Goal: Information Seeking & Learning: Learn about a topic

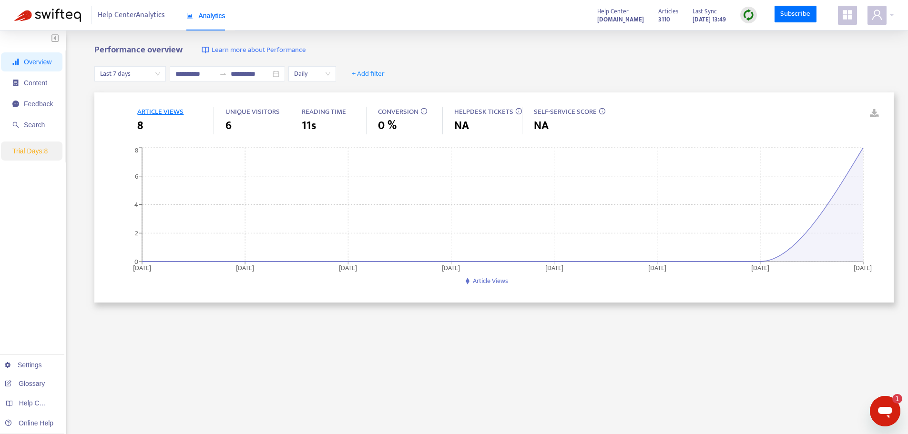
click at [184, 111] on span "ARTICLE VIEWS" at bounding box center [175, 112] width 76 height 11
click at [168, 114] on span "ARTICLE VIEWS" at bounding box center [160, 112] width 46 height 12
click at [147, 77] on span "Last 7 days" at bounding box center [130, 74] width 60 height 14
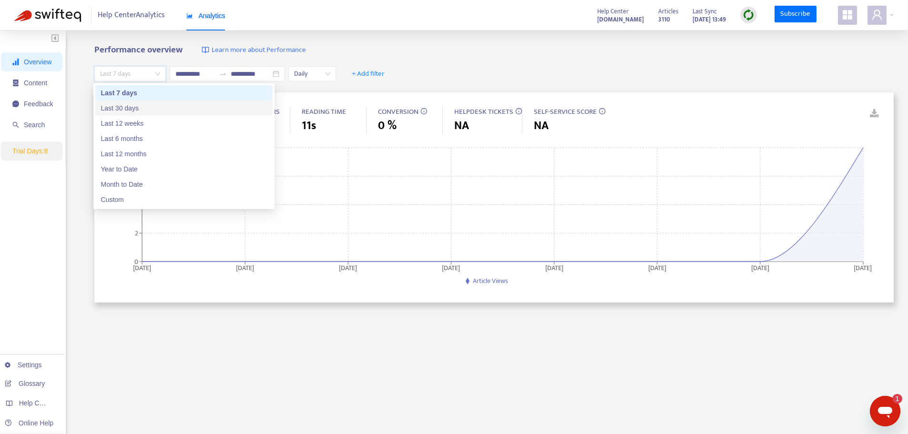
click at [144, 106] on div "Last 30 days" at bounding box center [184, 108] width 166 height 10
type input "**********"
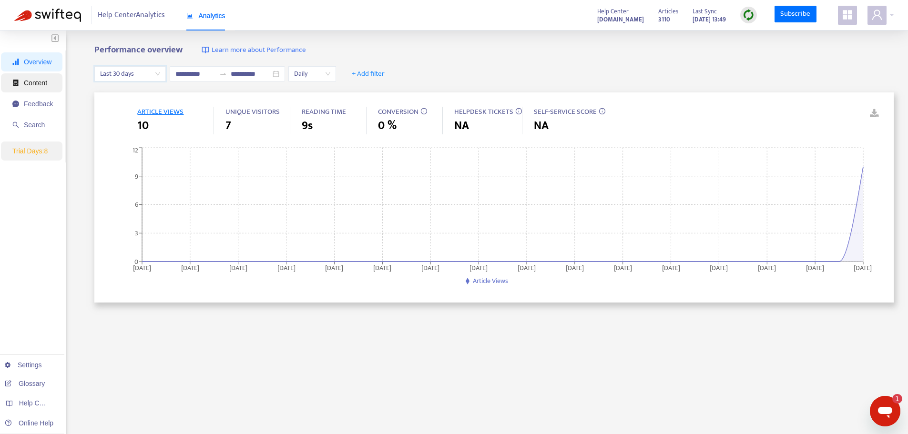
click at [51, 88] on span "Content" at bounding box center [32, 82] width 40 height 19
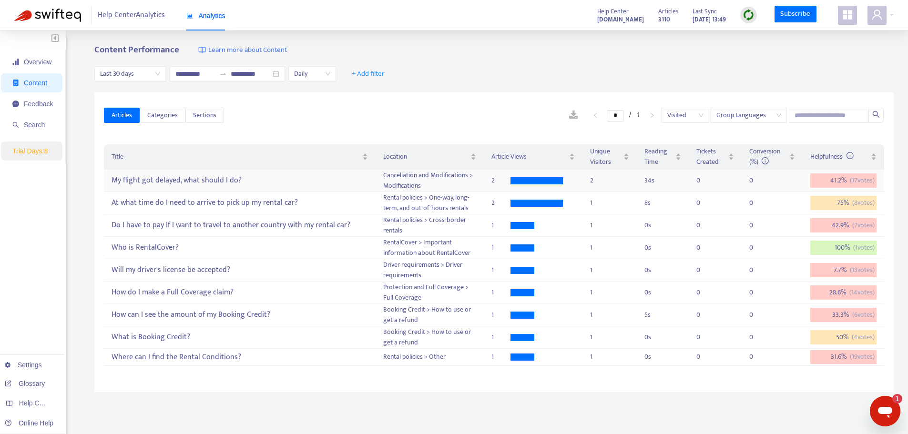
click at [202, 179] on div "My flight got delayed, what should I do?" at bounding box center [239, 181] width 256 height 16
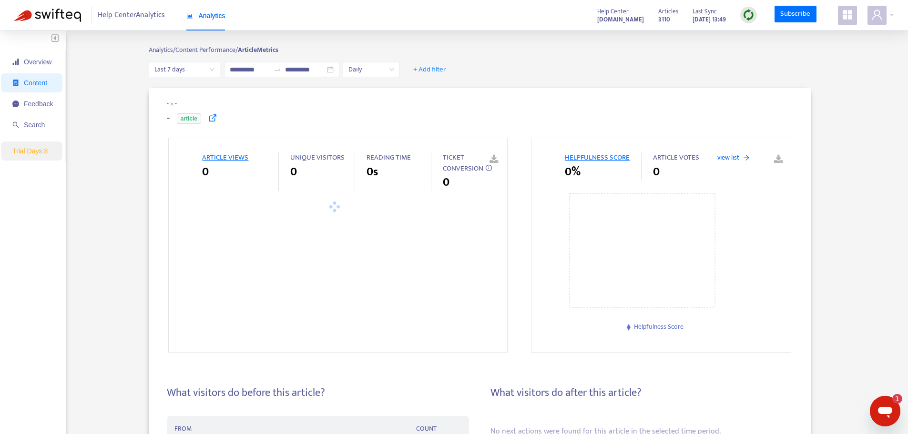
type input "**********"
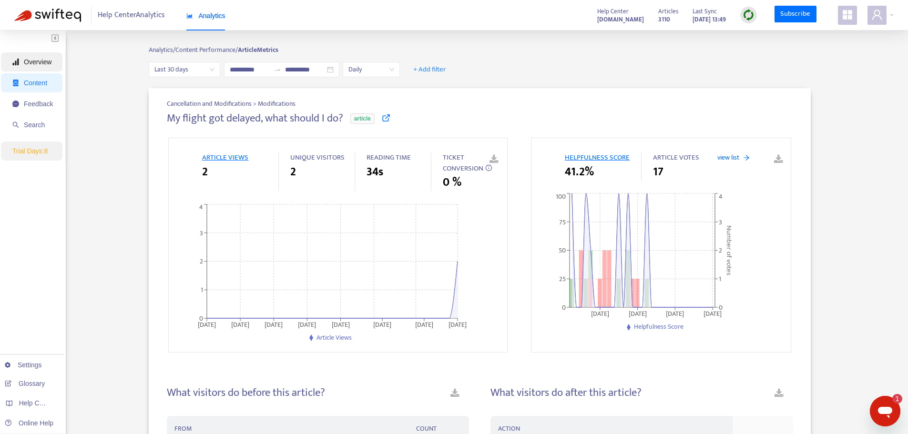
click at [25, 58] on span "Overview" at bounding box center [38, 62] width 28 height 8
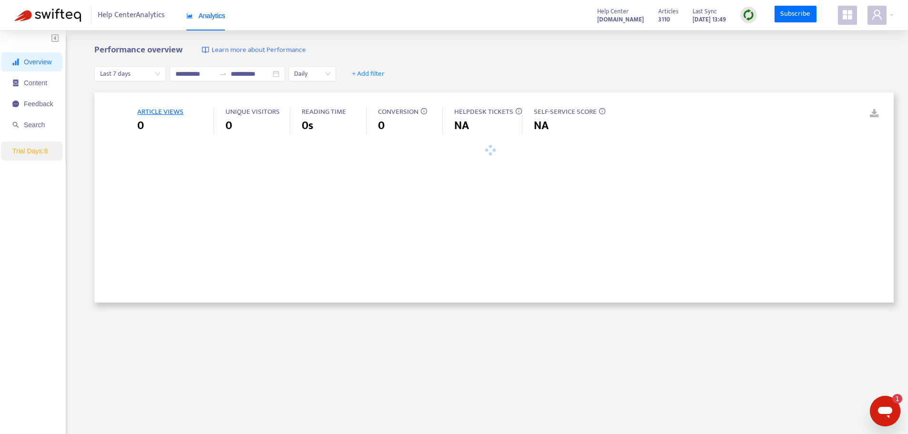
type input "**********"
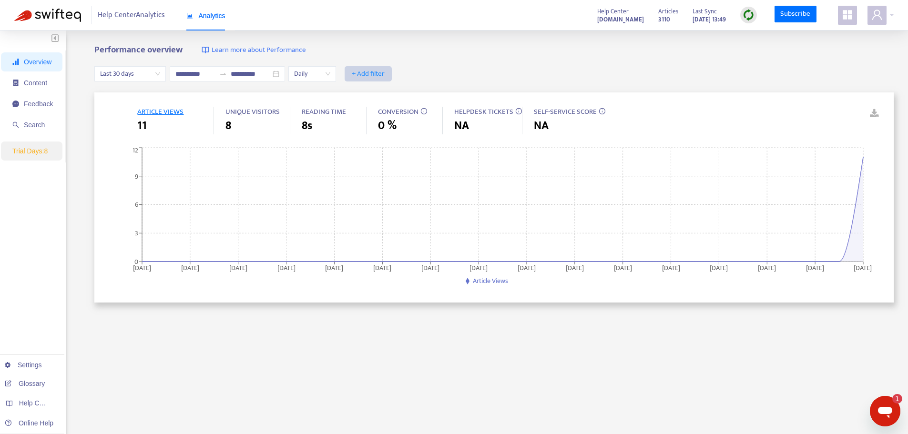
click at [384, 71] on span "+ Add filter" at bounding box center [368, 73] width 33 height 11
click at [386, 93] on span "Language" at bounding box center [394, 93] width 42 height 10
click at [414, 73] on div "Language: All" at bounding box center [378, 74] width 71 height 14
type input "**"
click at [433, 90] on div "it" at bounding box center [454, 92] width 166 height 10
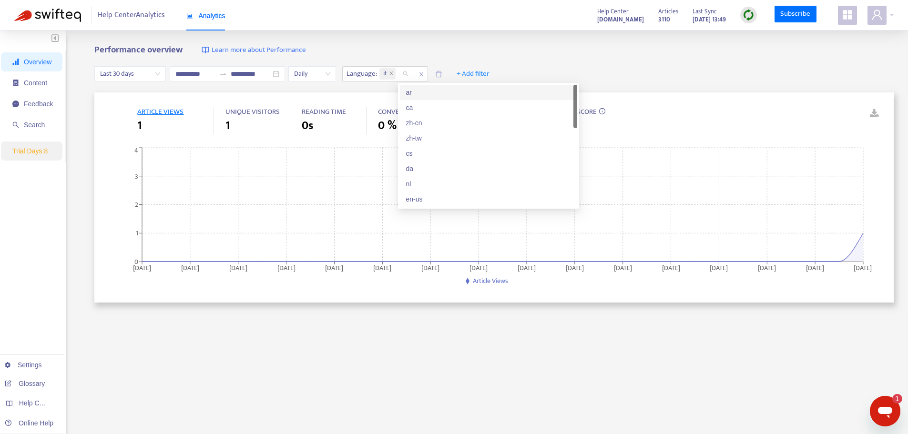
click at [577, 61] on div "**********" at bounding box center [493, 74] width 799 height 37
click at [172, 113] on span "ARTICLE VIEWS" at bounding box center [160, 112] width 46 height 12
click at [232, 124] on div "1" at bounding box center [257, 125] width 64 height 17
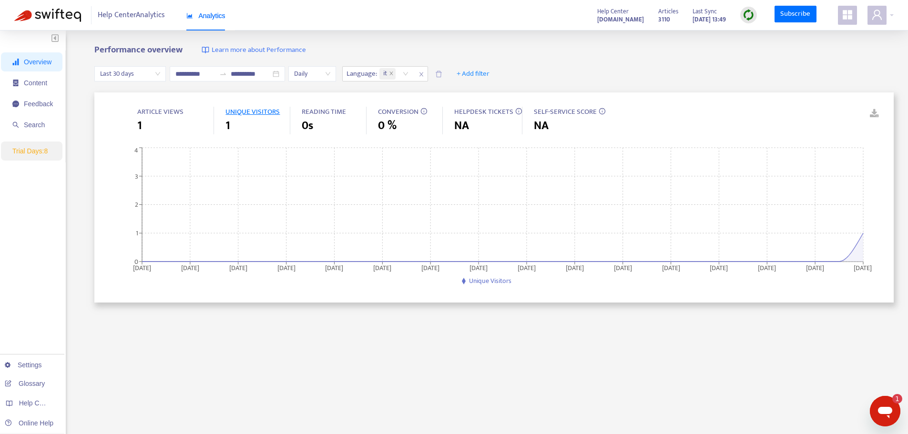
click at [151, 109] on span "ARTICLE VIEWS" at bounding box center [160, 112] width 46 height 12
click at [152, 123] on div "1" at bounding box center [175, 125] width 76 height 17
click at [140, 125] on span "1" at bounding box center [139, 125] width 5 height 17
click at [40, 86] on span "Content" at bounding box center [35, 83] width 23 height 8
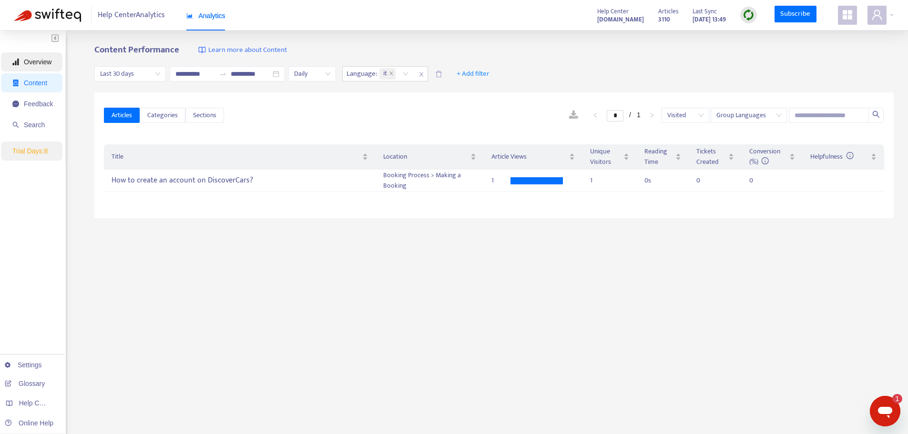
click at [39, 59] on span "Overview" at bounding box center [38, 62] width 28 height 8
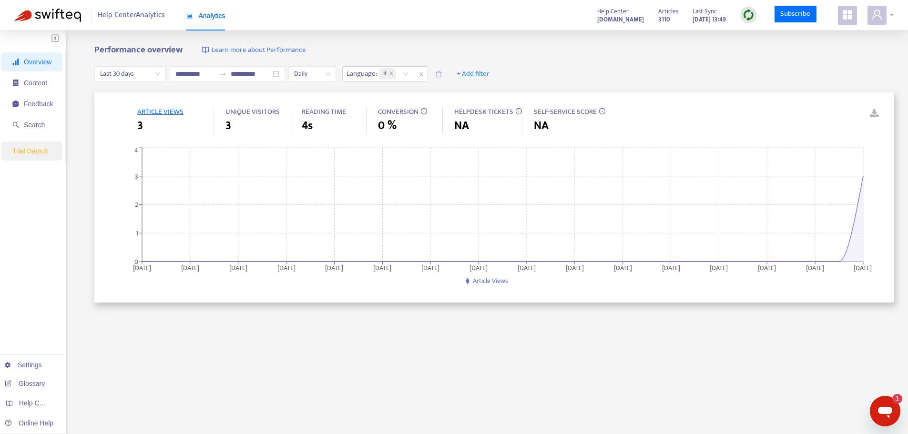
click at [878, 19] on icon "user" at bounding box center [876, 14] width 11 height 11
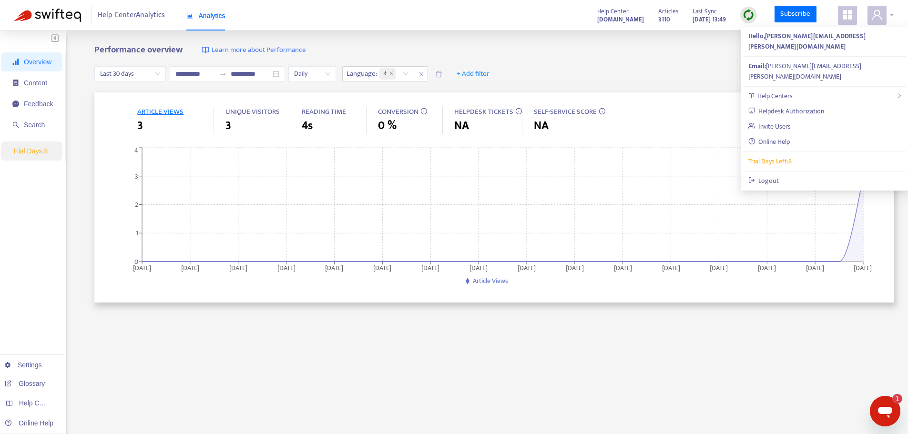
click at [878, 17] on icon "user" at bounding box center [877, 15] width 10 height 10
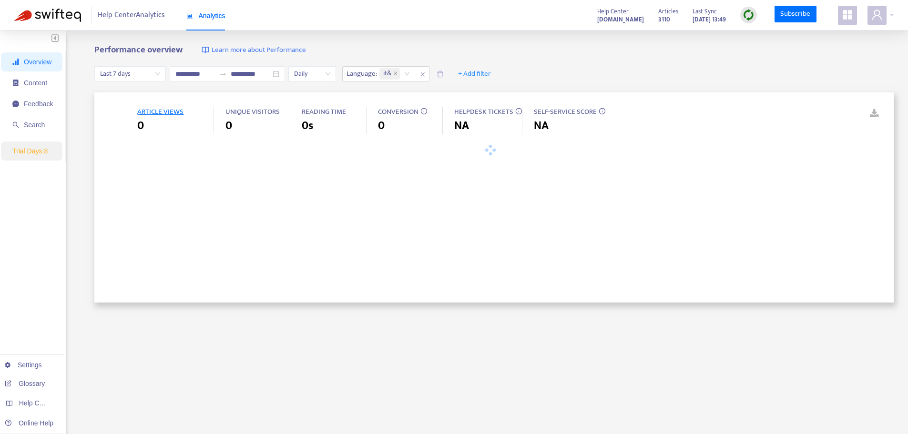
type input "**********"
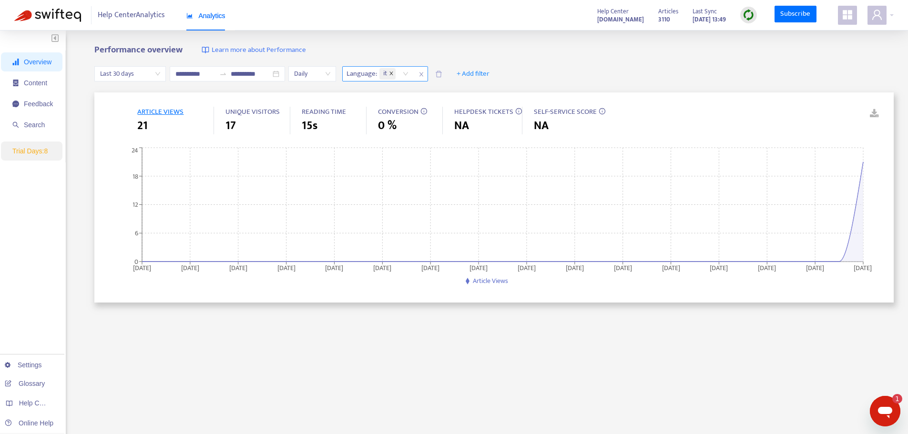
click at [393, 72] on icon "close" at bounding box center [390, 72] width 3 height 3
click at [384, 68] on span "+ Add filter" at bounding box center [368, 73] width 33 height 11
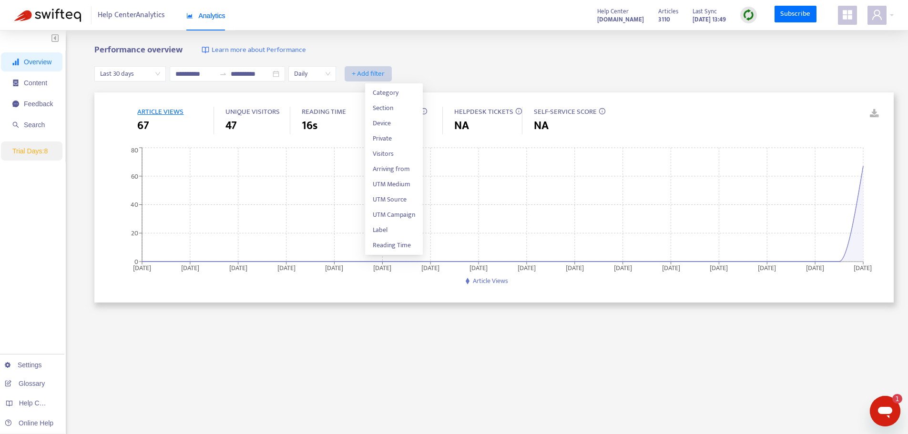
click at [384, 68] on span "+ Add filter" at bounding box center [368, 73] width 33 height 11
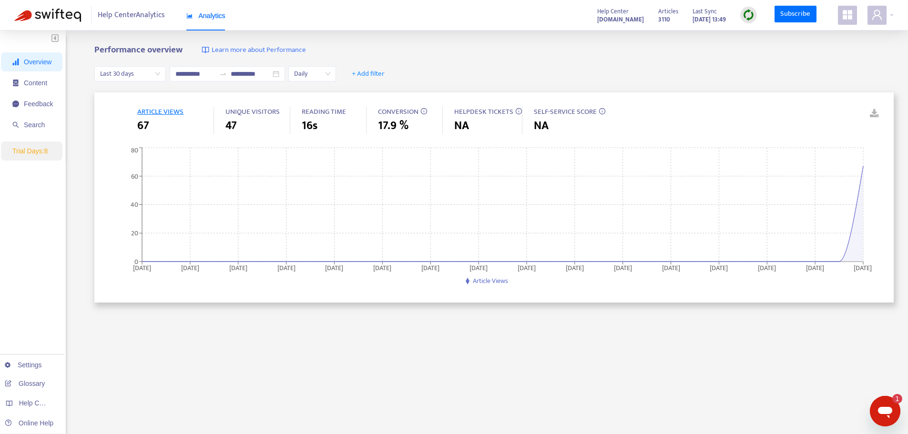
click at [474, 283] on span "Article Views" at bounding box center [490, 280] width 35 height 11
click at [165, 114] on span "ARTICLE VIEWS" at bounding box center [160, 112] width 46 height 12
click at [166, 109] on span "ARTICLE VIEWS" at bounding box center [160, 112] width 46 height 12
click at [31, 80] on span "Content" at bounding box center [35, 83] width 23 height 8
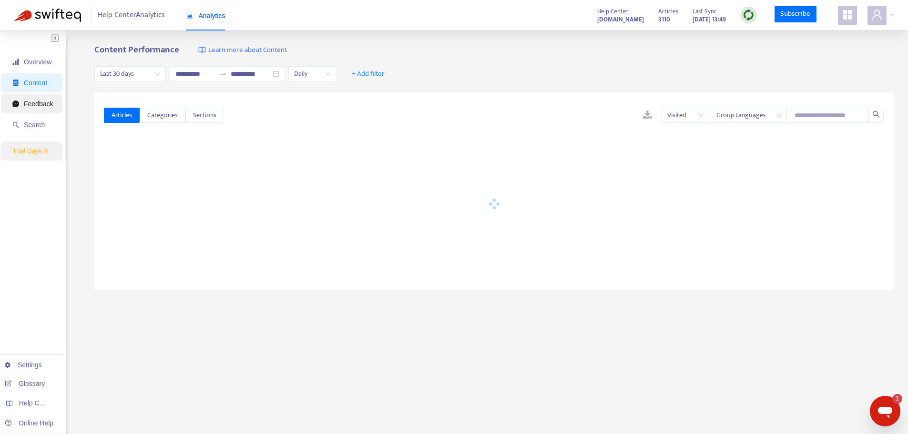
click at [24, 104] on span "Feedback" at bounding box center [38, 104] width 29 height 8
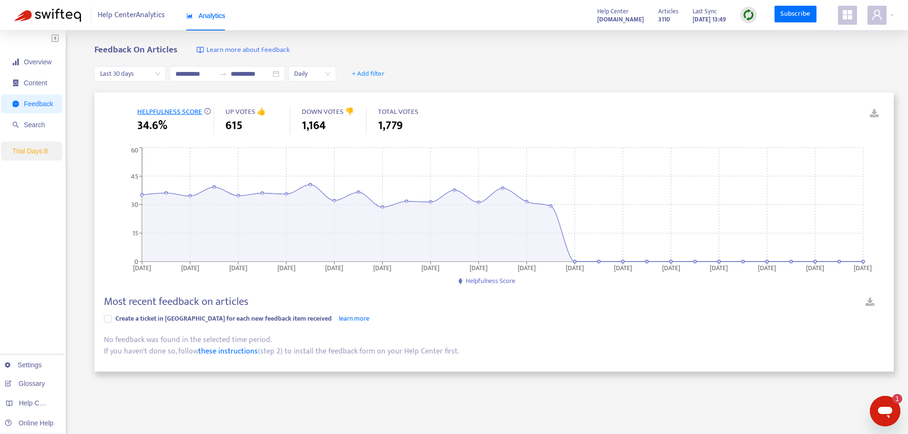
click at [162, 110] on span "HELPFULNESS SCORE" at bounding box center [169, 112] width 65 height 12
click at [40, 62] on span "Overview" at bounding box center [38, 62] width 28 height 8
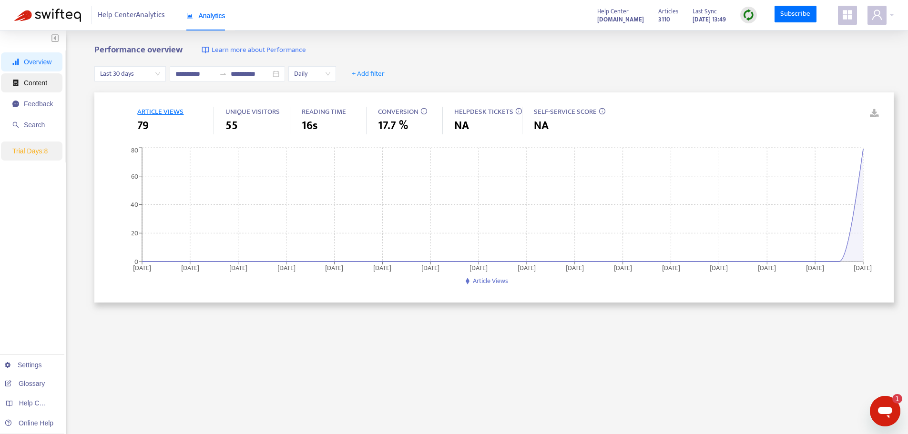
click at [39, 78] on span "Content" at bounding box center [32, 82] width 40 height 19
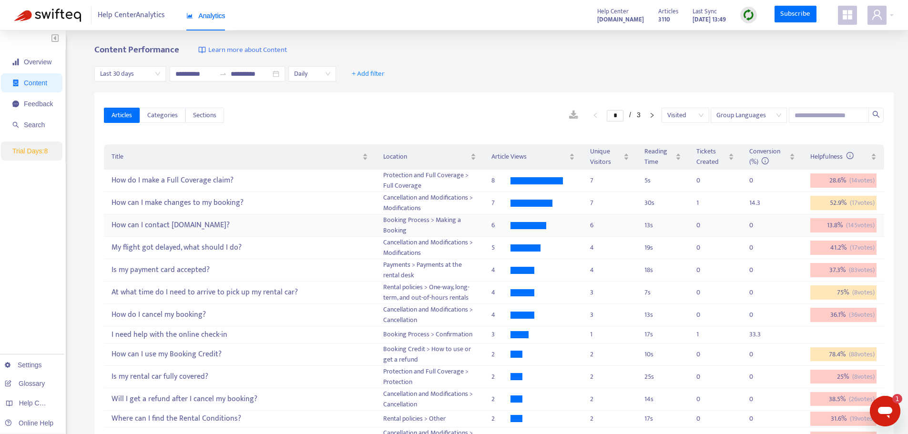
drag, startPoint x: 183, startPoint y: 214, endPoint x: 109, endPoint y: 93, distance: 142.7
click at [106, 96] on div "Articles Categories Sections * / 3 Visited Group Languages Title Location Artic…" at bounding box center [493, 306] width 799 height 429
click at [43, 65] on span "Overview" at bounding box center [38, 62] width 28 height 8
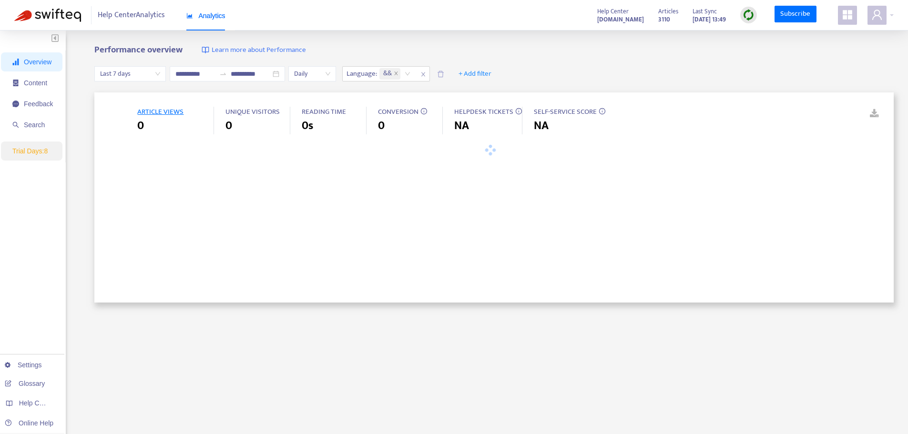
type input "**********"
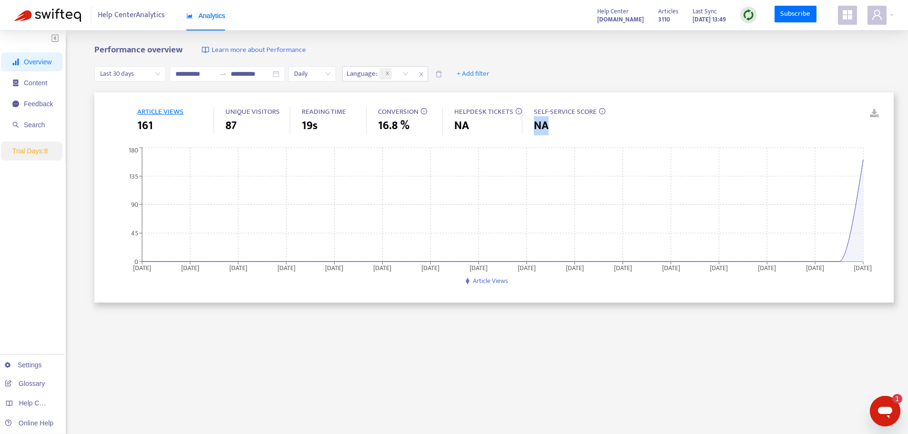
drag, startPoint x: 598, startPoint y: 111, endPoint x: 585, endPoint y: 129, distance: 21.4
click at [585, 129] on div "SELF-SERVICE SCORE NA" at bounding box center [563, 121] width 83 height 28
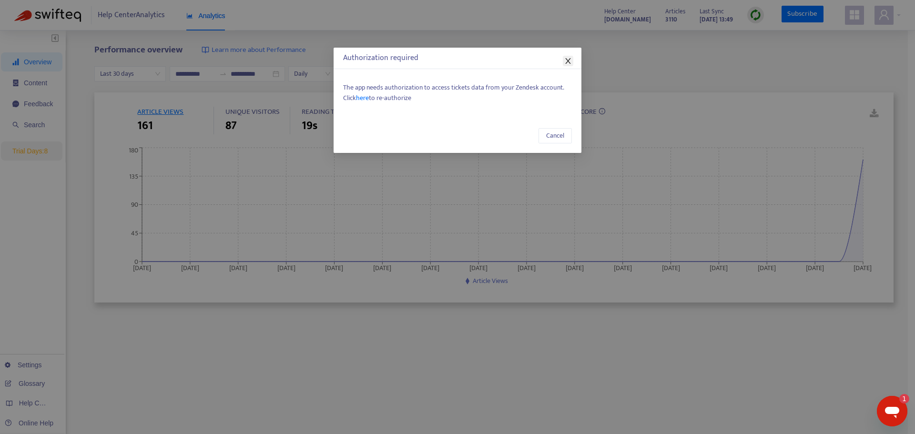
click at [569, 58] on icon "close" at bounding box center [568, 61] width 8 height 8
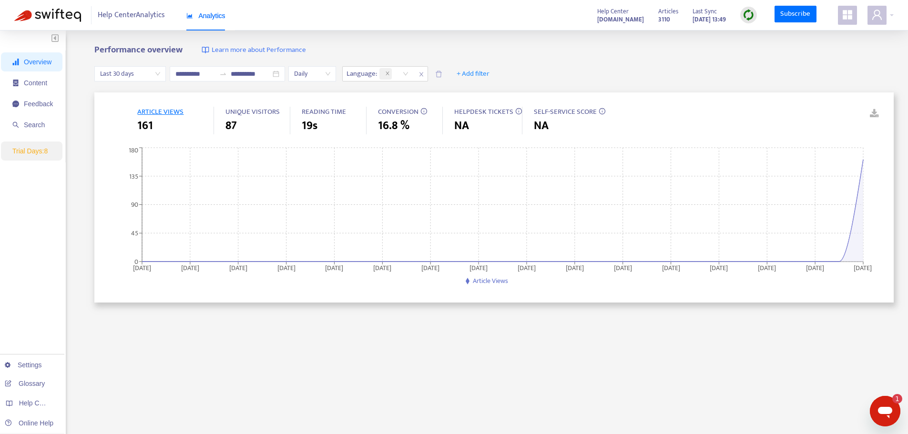
click at [168, 109] on span "ARTICLE VIEWS" at bounding box center [160, 112] width 46 height 12
click at [39, 82] on span "Content" at bounding box center [35, 83] width 23 height 8
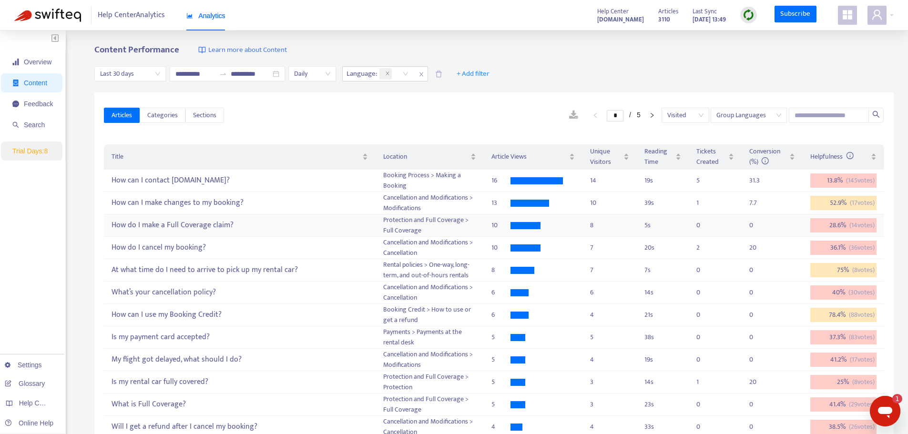
scroll to position [48, 0]
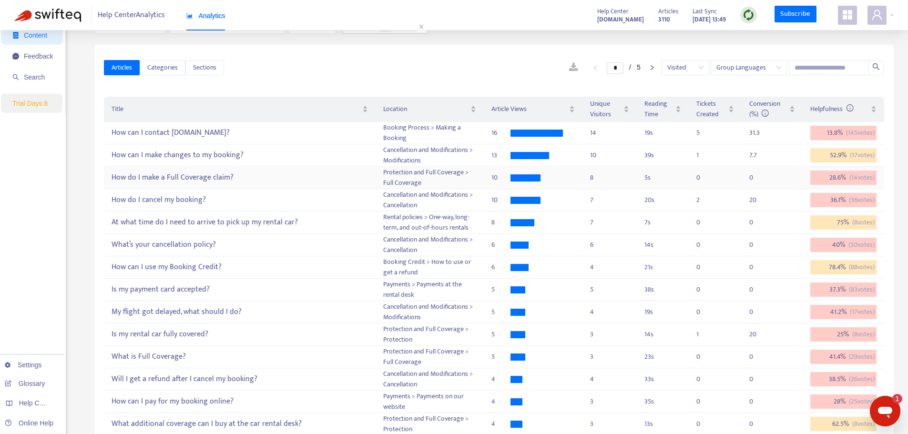
click at [668, 175] on div "5 s" at bounding box center [662, 177] width 37 height 10
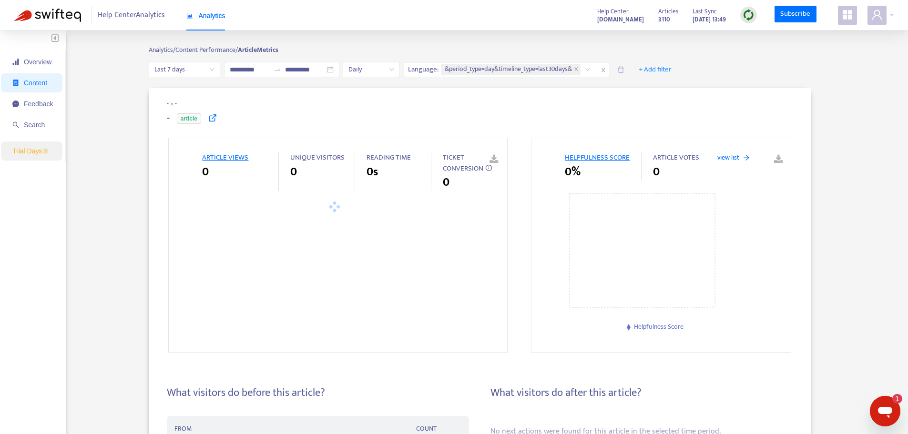
type input "**********"
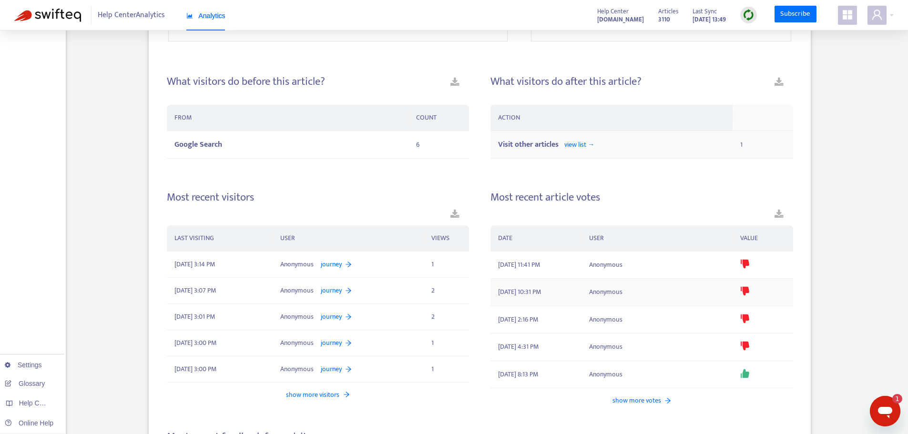
scroll to position [286, 0]
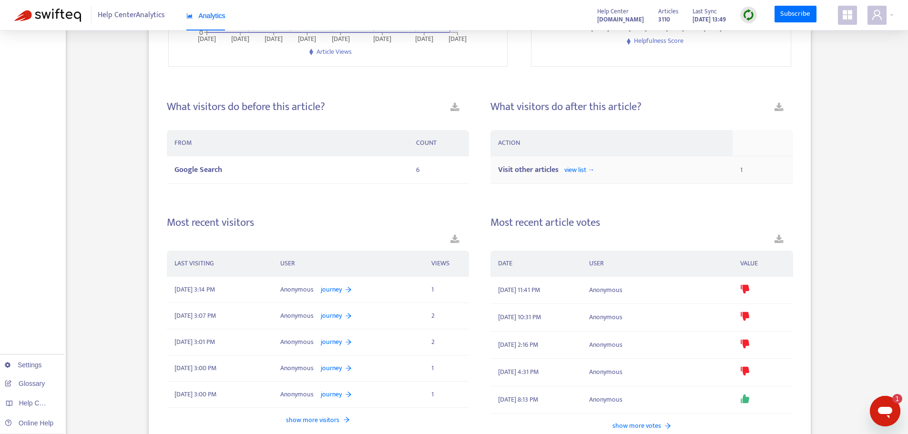
click at [572, 173] on span "view list →" at bounding box center [579, 169] width 30 height 11
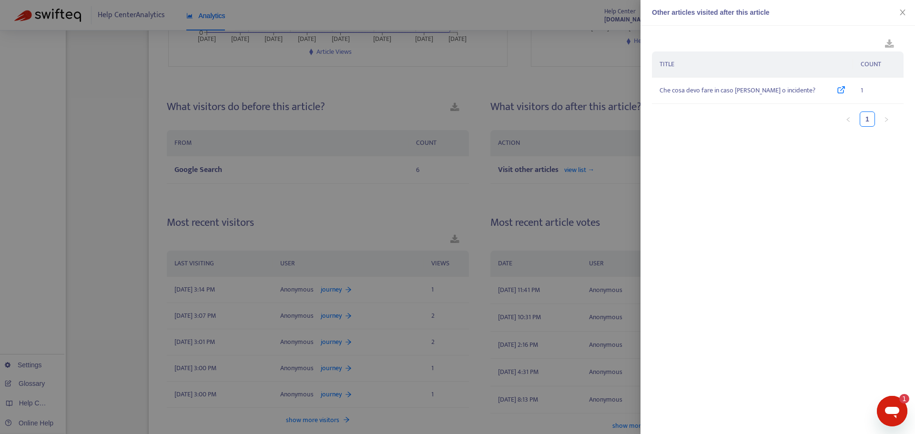
click at [550, 198] on div at bounding box center [457, 217] width 915 height 434
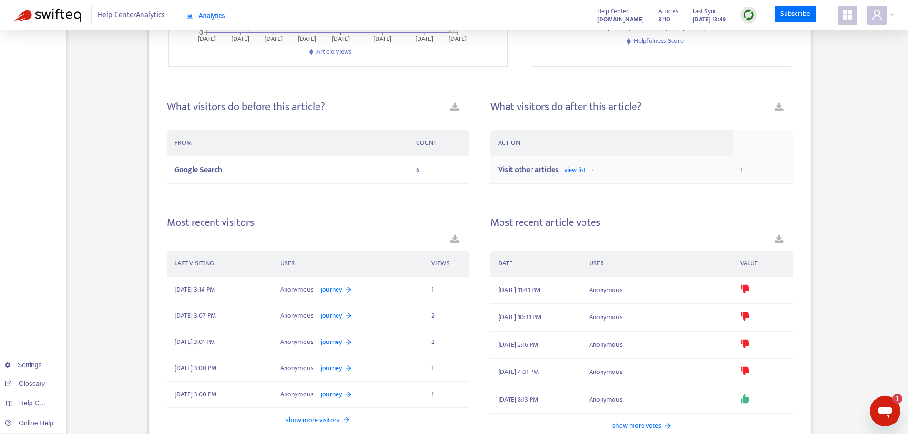
click at [580, 173] on span "view list →" at bounding box center [579, 169] width 30 height 11
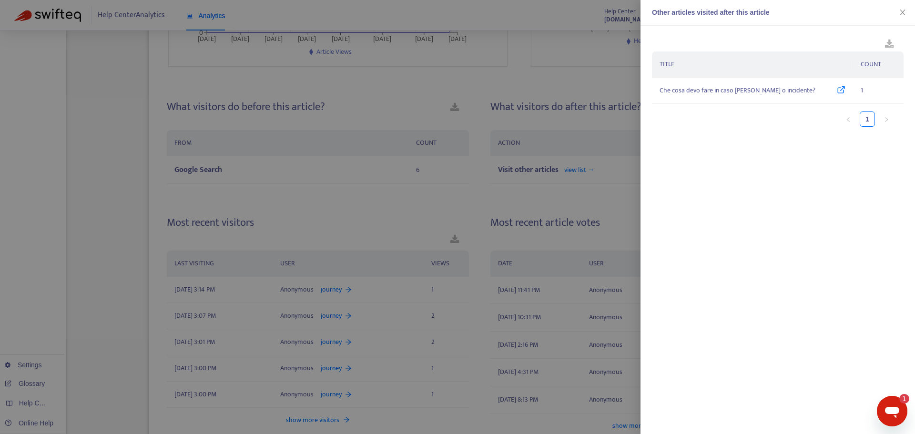
click at [597, 130] on div at bounding box center [457, 217] width 915 height 434
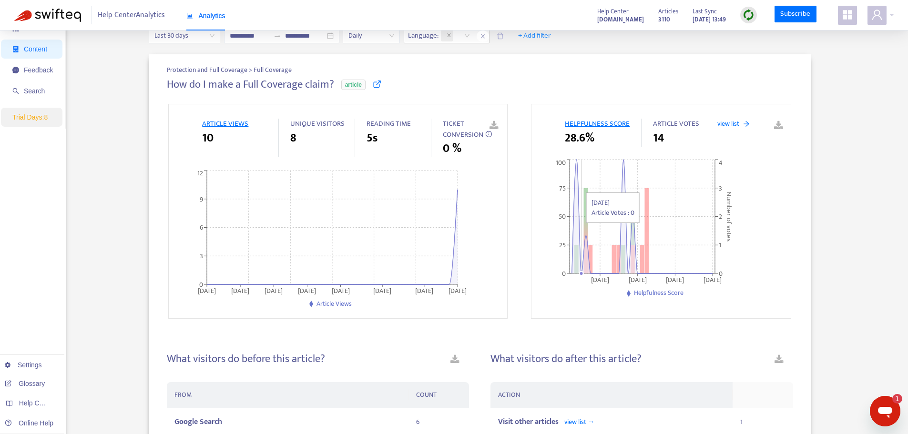
scroll to position [0, 0]
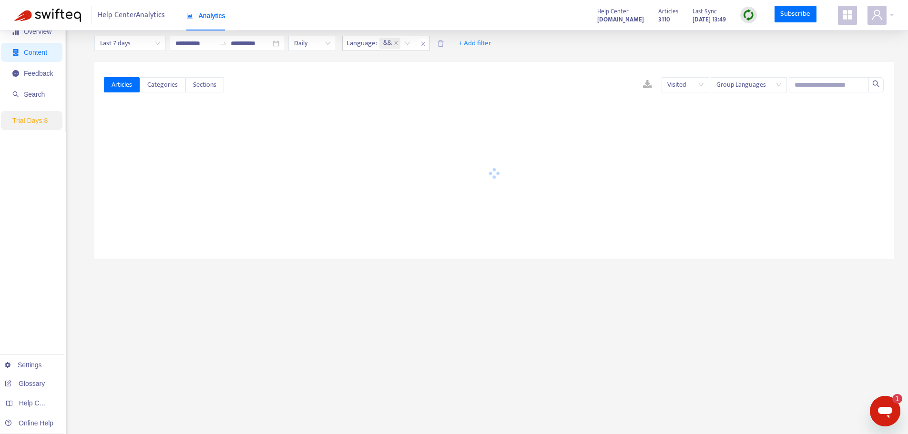
type input "**********"
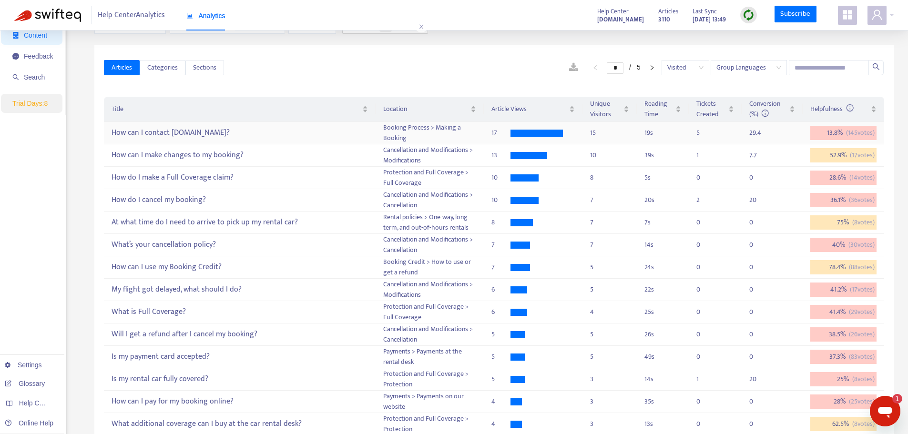
click at [328, 130] on div "How can I contact DiscoverCars.com?" at bounding box center [239, 133] width 256 height 16
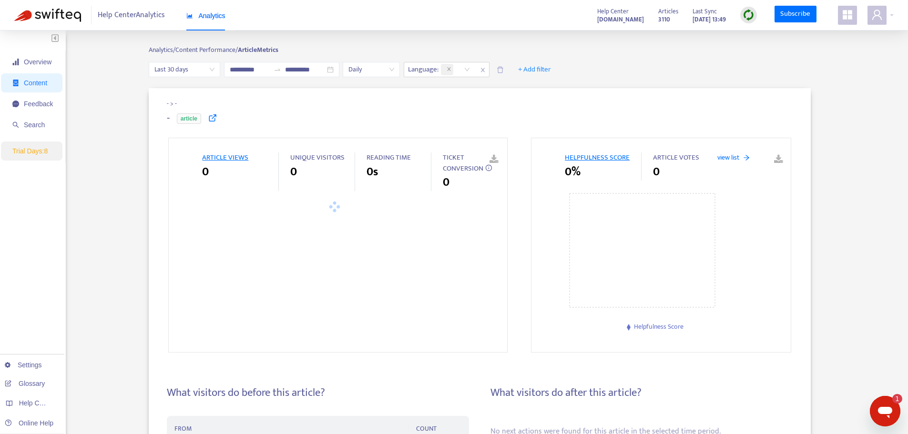
type input "**********"
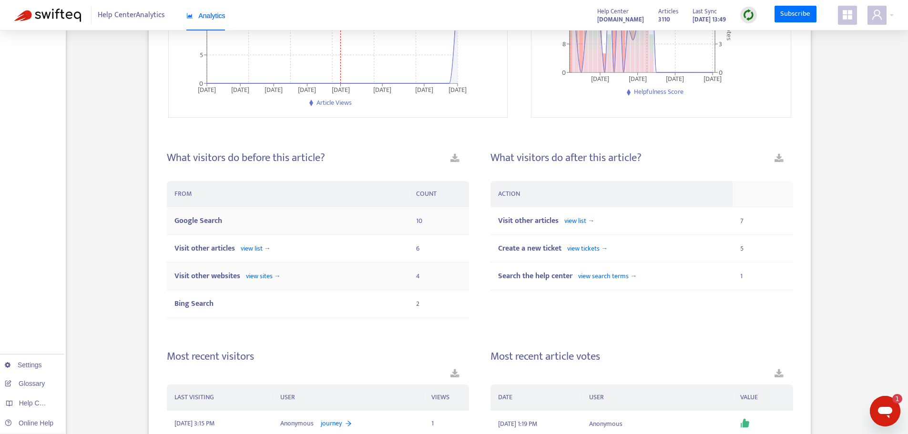
scroll to position [238, 0]
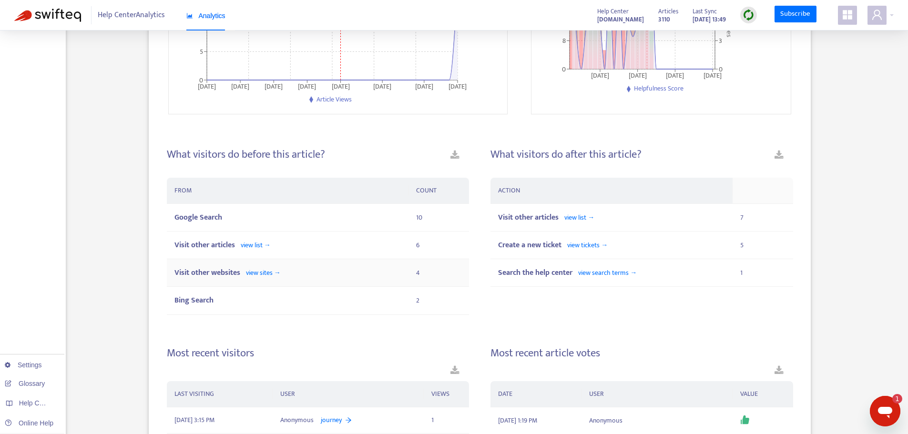
click at [277, 274] on span "view sites →" at bounding box center [263, 272] width 35 height 11
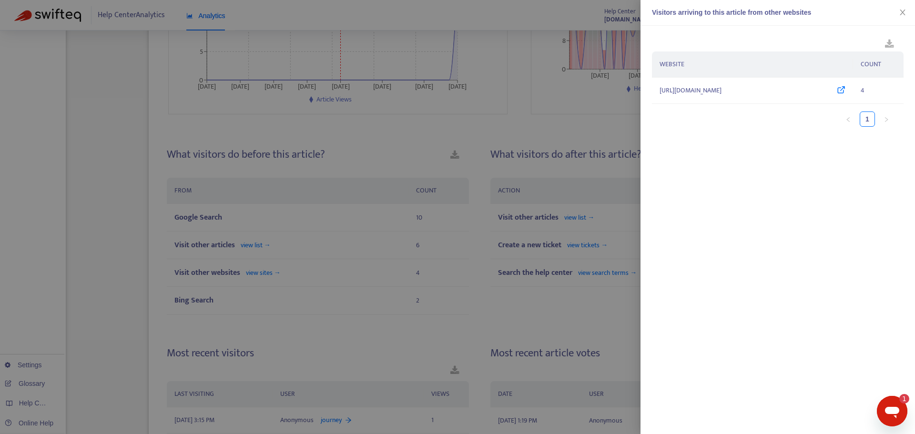
click at [381, 196] on div at bounding box center [457, 217] width 915 height 434
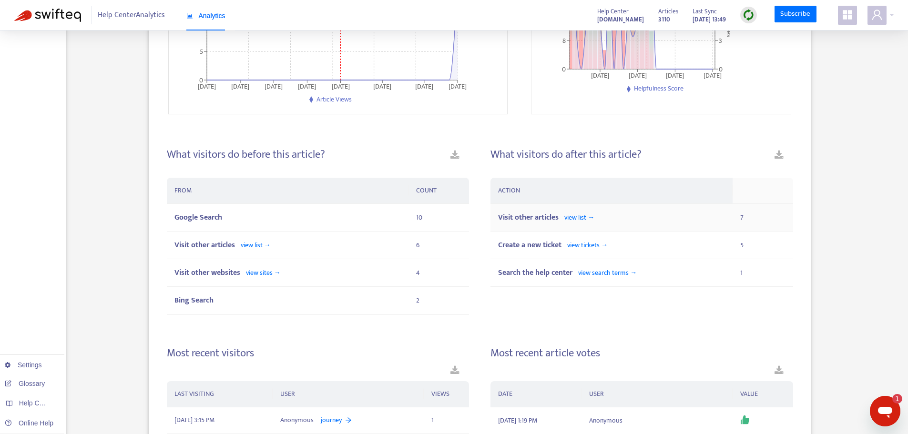
click at [586, 217] on span "view list →" at bounding box center [579, 217] width 30 height 11
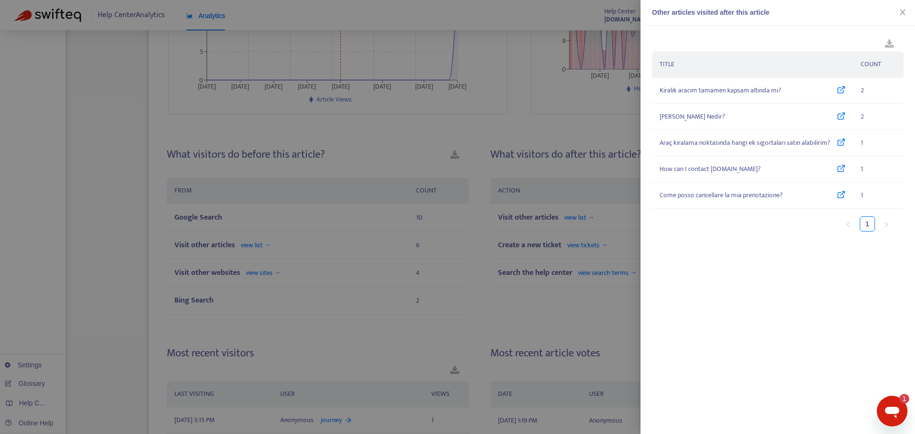
click at [580, 196] on div at bounding box center [457, 217] width 915 height 434
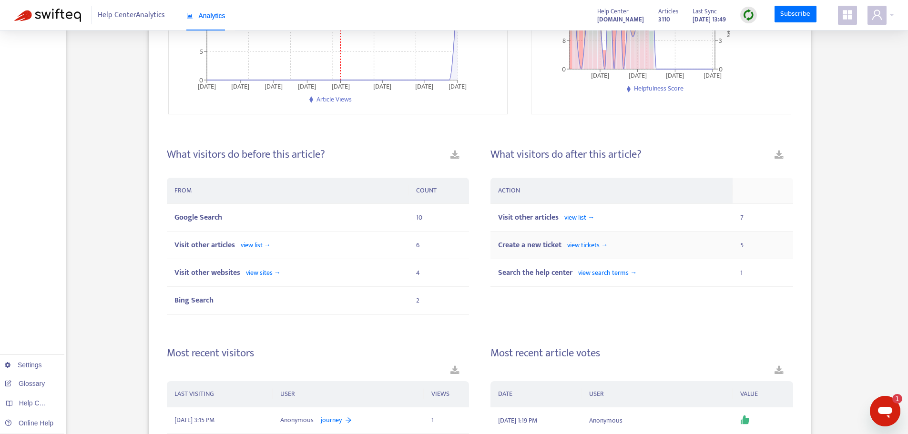
click at [596, 246] on span "view tickets →" at bounding box center [587, 245] width 40 height 11
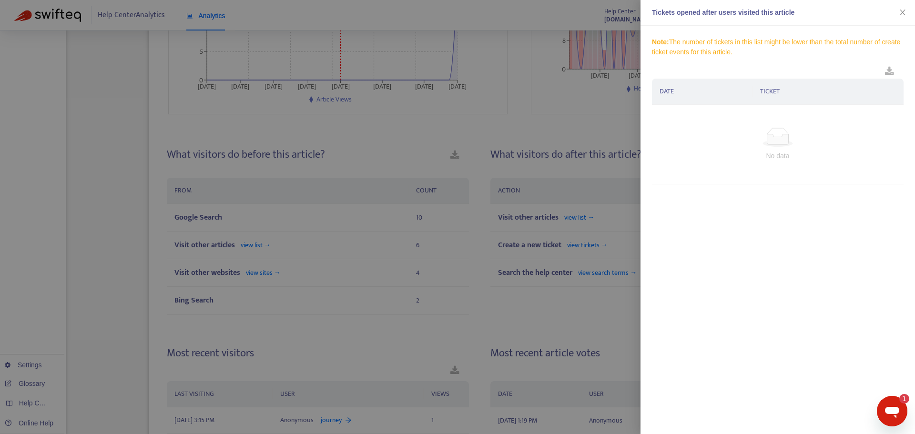
click at [605, 227] on div at bounding box center [457, 217] width 915 height 434
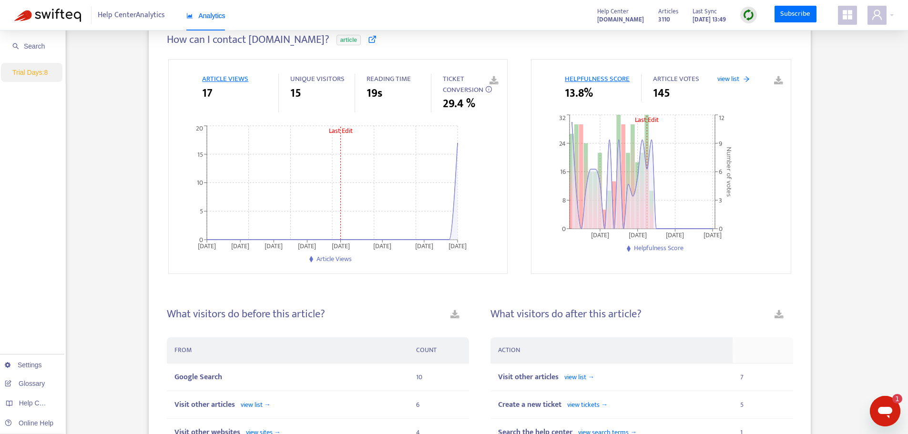
scroll to position [74, 0]
